Goal: Information Seeking & Learning: Learn about a topic

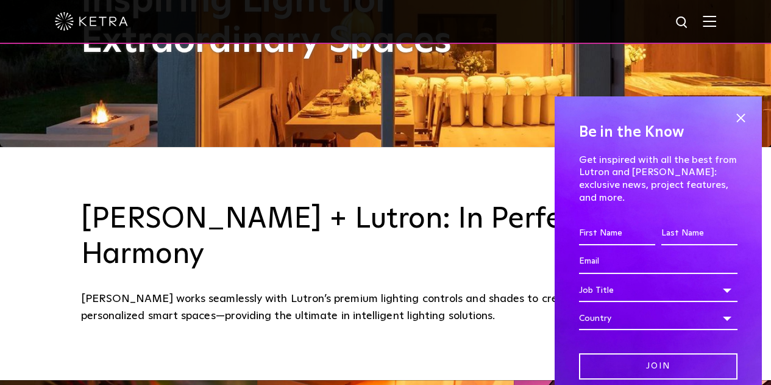
scroll to position [240, 0]
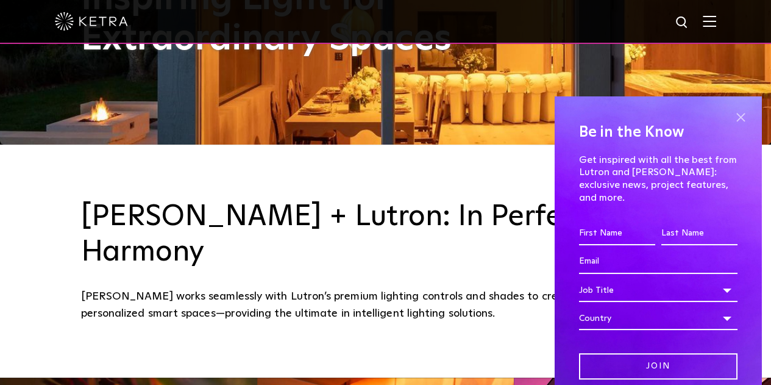
click at [731, 119] on span at bounding box center [740, 118] width 18 height 18
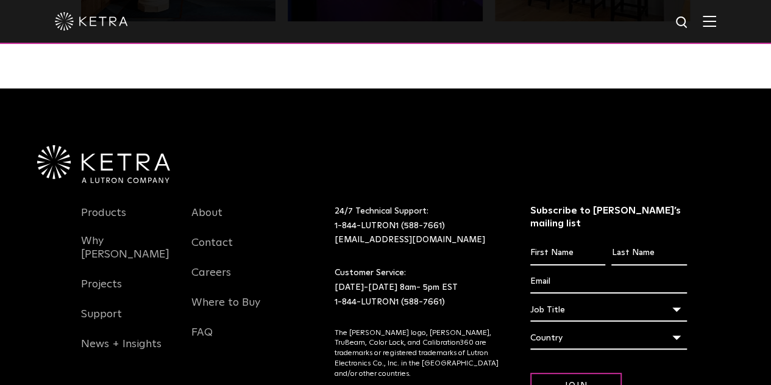
scroll to position [2502, 0]
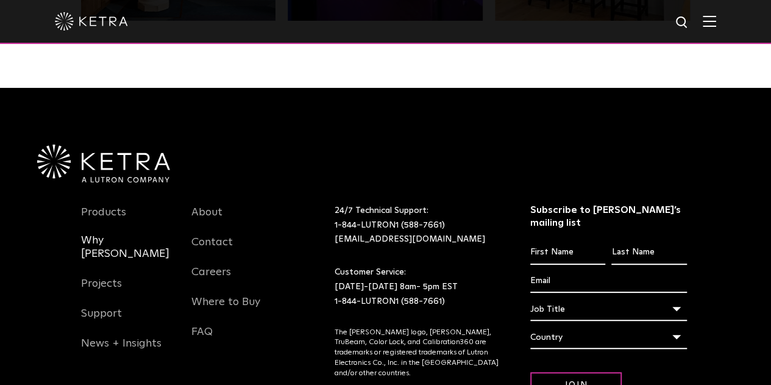
click at [107, 233] on link "Why [PERSON_NAME]" at bounding box center [127, 253] width 93 height 41
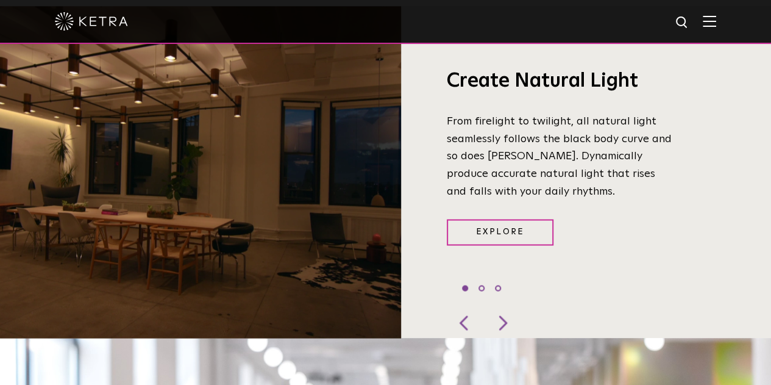
scroll to position [883, 0]
